Goal: Task Accomplishment & Management: Complete application form

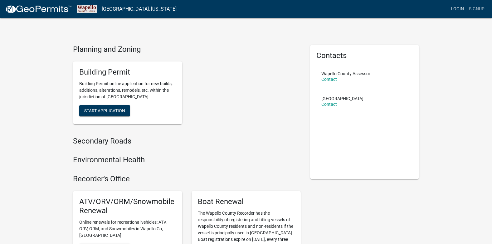
click at [461, 8] on link "Login" at bounding box center [457, 9] width 18 height 12
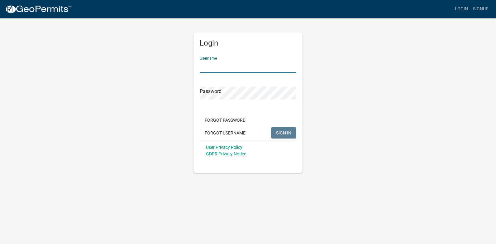
click at [248, 63] on input "Username" at bounding box center [248, 66] width 97 height 13
type input "nankab2007"
click at [271, 127] on button "SIGN IN" at bounding box center [283, 132] width 25 height 11
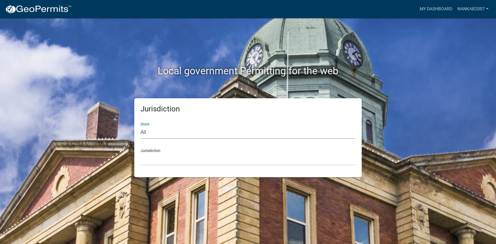
click at [190, 133] on select "All [US_STATE] [US_STATE] [US_STATE] [US_STATE] [US_STATE] [US_STATE] [US_STATE…" at bounding box center [248, 132] width 215 height 13
select select "[US_STATE]"
click at [141, 126] on select "All [US_STATE] [US_STATE] [US_STATE] [US_STATE] [US_STATE] [US_STATE] [US_STATE…" at bounding box center [248, 132] width 215 height 13
click at [161, 153] on select "[GEOGRAPHIC_DATA], [US_STATE] [GEOGRAPHIC_DATA], [US_STATE] [GEOGRAPHIC_DATA], …" at bounding box center [248, 158] width 215 height 13
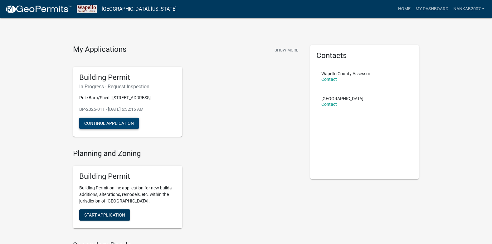
click at [107, 122] on button "Continue Application" at bounding box center [109, 123] width 60 height 11
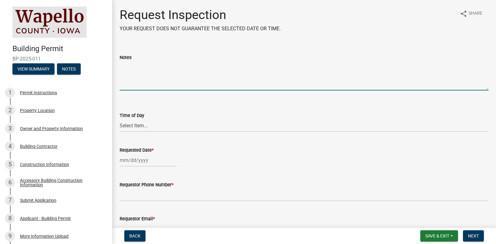
click at [147, 83] on textarea "Notes" at bounding box center [304, 75] width 369 height 29
type textarea "Builder wants to start building [DATE], trying to schedule for that."
click at [160, 127] on select "Select Item... AM PM" at bounding box center [304, 125] width 369 height 13
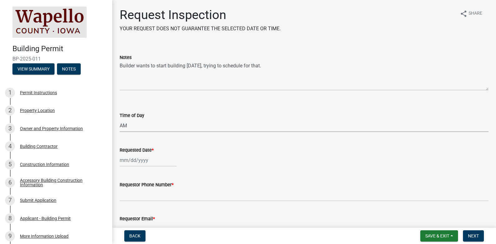
click at [120, 119] on select "Select Item... AM PM" at bounding box center [304, 125] width 369 height 13
select select "ad0f7676-0e80-4567-b6ee-3d178a1d3f61"
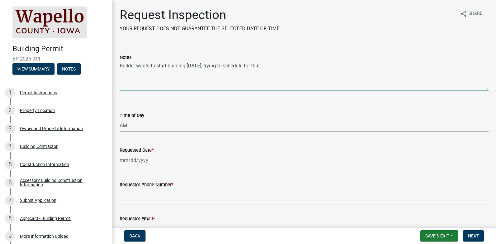
click at [291, 65] on textarea "Builder wants to start building [DATE], trying to schedule for that." at bounding box center [304, 75] width 369 height 29
type textarea "Builder wants to start building [DATE], trying to schedule for 9:00 AM if possi…"
click at [143, 125] on select "Select Item... AM PM" at bounding box center [304, 125] width 369 height 13
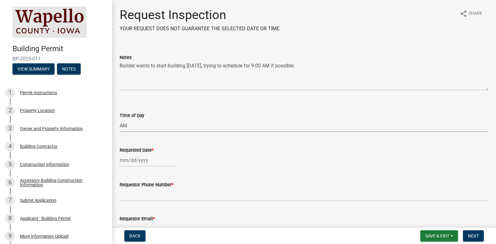
click at [120, 119] on select "Select Item... AM PM" at bounding box center [304, 125] width 369 height 13
click at [189, 152] on div "Requested Date *" at bounding box center [304, 149] width 369 height 7
click at [161, 163] on div at bounding box center [148, 160] width 57 height 13
select select "9"
select select "2025"
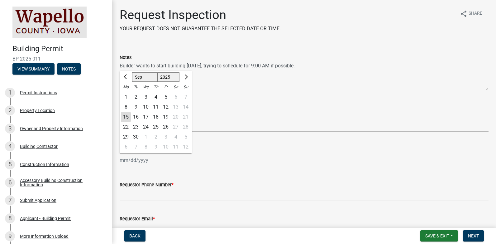
click at [157, 118] on div "18" at bounding box center [156, 117] width 10 height 10
type input "[DATE]"
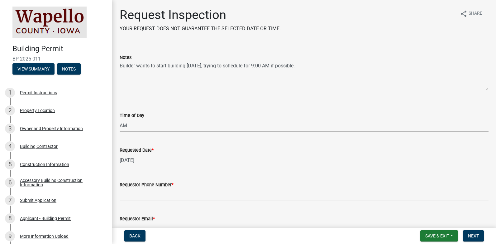
click at [202, 158] on div "[DATE]" at bounding box center [304, 160] width 369 height 13
click at [156, 168] on wm-data-entity-input "Requested Date * [DATE]" at bounding box center [304, 154] width 369 height 35
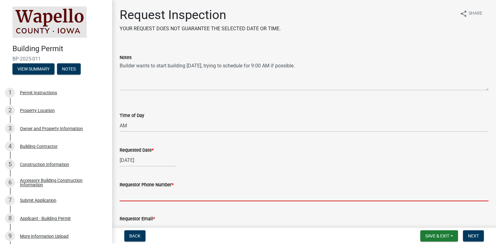
click at [161, 196] on input "Requestor Phone Number *" at bounding box center [304, 194] width 369 height 13
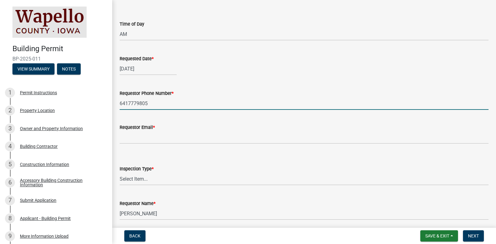
scroll to position [94, 0]
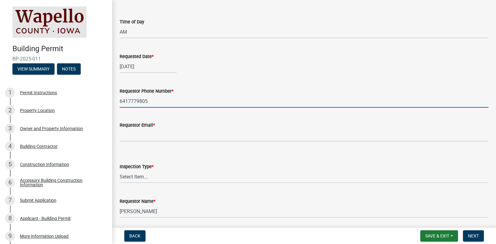
type input "6417779805"
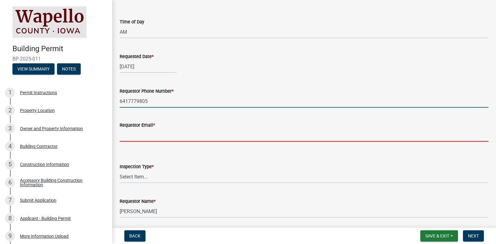
click at [177, 137] on input "Requestor Email *" at bounding box center [304, 135] width 369 height 13
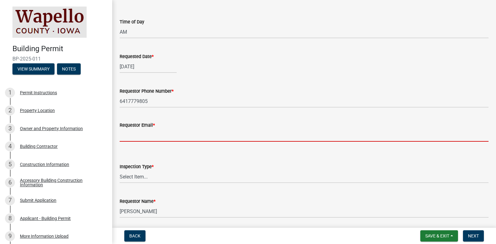
type input "[EMAIL_ADDRESS][DOMAIN_NAME]"
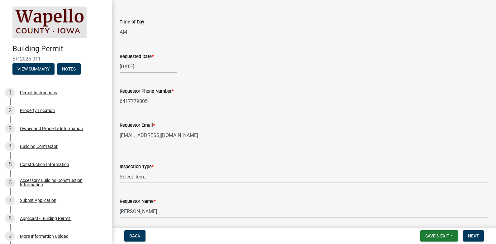
click at [197, 177] on select "Select Item... Footing Foundation Framing Plumbing Electrical HVAC Final" at bounding box center [304, 176] width 369 height 13
click at [120, 170] on select "Select Item... Footing Foundation Framing Plumbing Electrical HVAC Final" at bounding box center [304, 176] width 369 height 13
click at [151, 175] on select "Select Item... Footing Foundation Framing Plumbing Electrical HVAC Final" at bounding box center [304, 176] width 369 height 13
click at [120, 170] on select "Select Item... Footing Foundation Framing Plumbing Electrical HVAC Final" at bounding box center [304, 176] width 369 height 13
select select "742addad-afe1-45b9-a98f-4ea548591326"
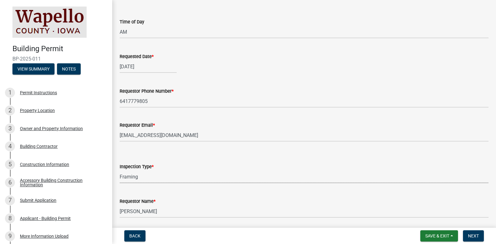
click at [146, 175] on select "Select Item... Footing Foundation Framing Plumbing Electrical HVAC Final" at bounding box center [304, 176] width 369 height 13
click at [120, 170] on select "Select Item... Footing Foundation Framing Plumbing Electrical HVAC Final" at bounding box center [304, 176] width 369 height 13
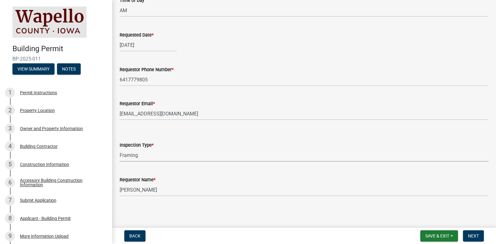
scroll to position [115, 0]
click at [476, 235] on span "Next" at bounding box center [473, 235] width 11 height 5
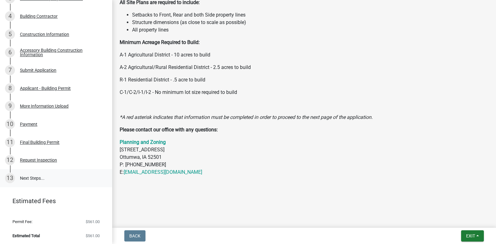
scroll to position [131, 0]
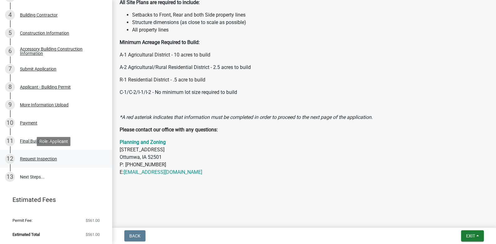
click at [43, 158] on div "Request Inspection" at bounding box center [38, 158] width 37 height 4
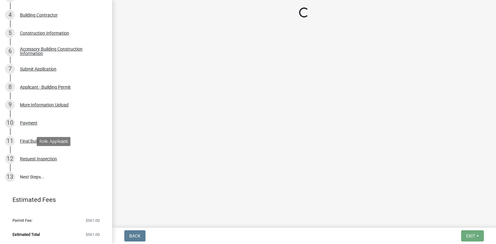
select select "ad0f7676-0e80-4567-b6ee-3d178a1d3f61"
select select "742addad-afe1-45b9-a98f-4ea548591326"
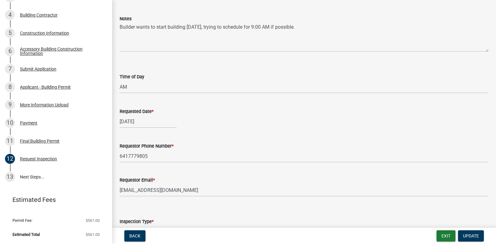
scroll to position [115, 0]
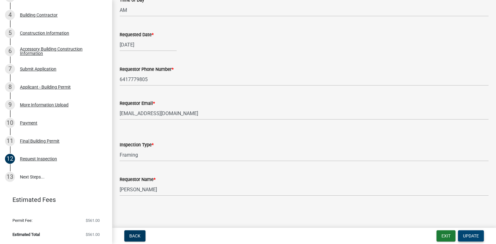
click at [476, 235] on span "Update" at bounding box center [471, 235] width 16 height 5
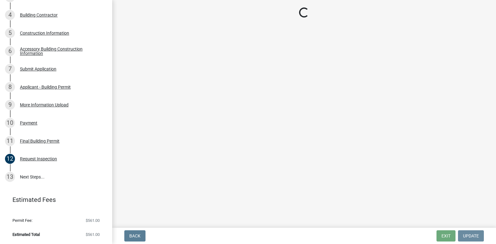
scroll to position [0, 0]
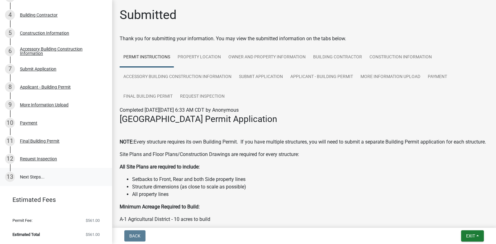
click at [36, 176] on link "13 Next Steps..." at bounding box center [56, 177] width 112 height 18
click at [43, 159] on div "Request Inspection" at bounding box center [38, 158] width 37 height 4
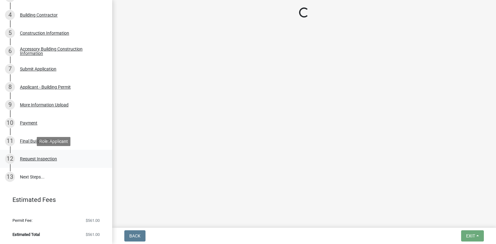
select select "ad0f7676-0e80-4567-b6ee-3d178a1d3f61"
select select "742addad-afe1-45b9-a98f-4ea548591326"
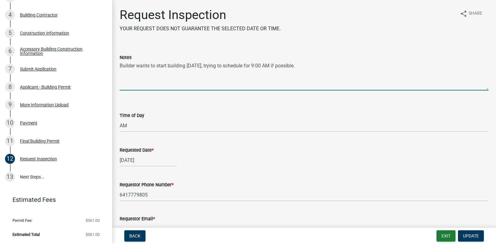
click at [324, 70] on textarea "Builder wants to start building [DATE], trying to schedule for 9:00 AM if possi…" at bounding box center [304, 75] width 369 height 29
type textarea "Builder wants to start building [DATE], trying to schedule for 9:00 AM if possi…"
click at [470, 235] on span "Update" at bounding box center [471, 235] width 16 height 5
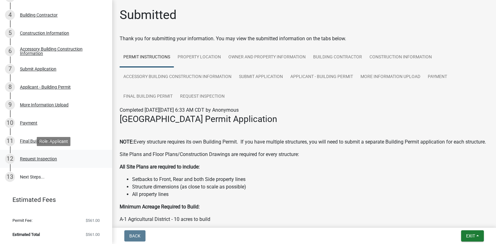
click at [39, 159] on div "Request Inspection" at bounding box center [38, 158] width 37 height 4
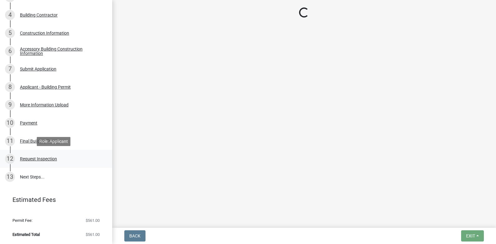
select select "ad0f7676-0e80-4567-b6ee-3d178a1d3f61"
select select "742addad-afe1-45b9-a98f-4ea548591326"
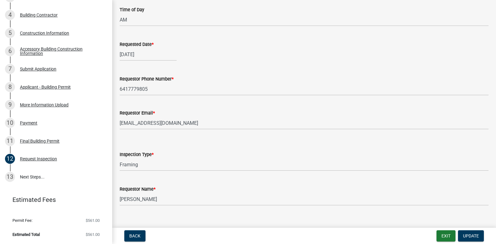
scroll to position [115, 0]
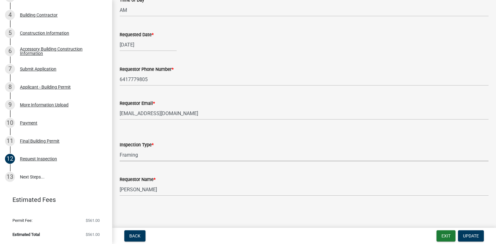
click at [151, 158] on select "Select Item... Footing Foundation Framing Plumbing Electrical HVAC Final" at bounding box center [304, 154] width 369 height 13
click at [344, 47] on div "[DATE]" at bounding box center [304, 44] width 369 height 13
click at [446, 233] on button "Exit" at bounding box center [446, 235] width 19 height 11
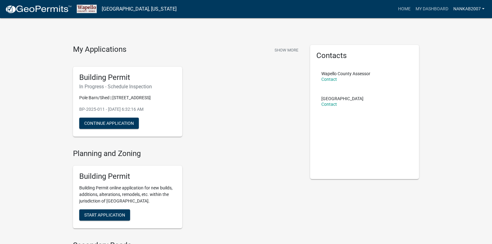
click at [469, 8] on link "nankab2007" at bounding box center [468, 9] width 36 height 12
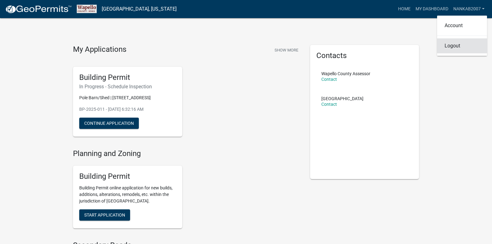
click at [462, 46] on link "Logout" at bounding box center [462, 45] width 50 height 15
